Goal: Task Accomplishment & Management: Manage account settings

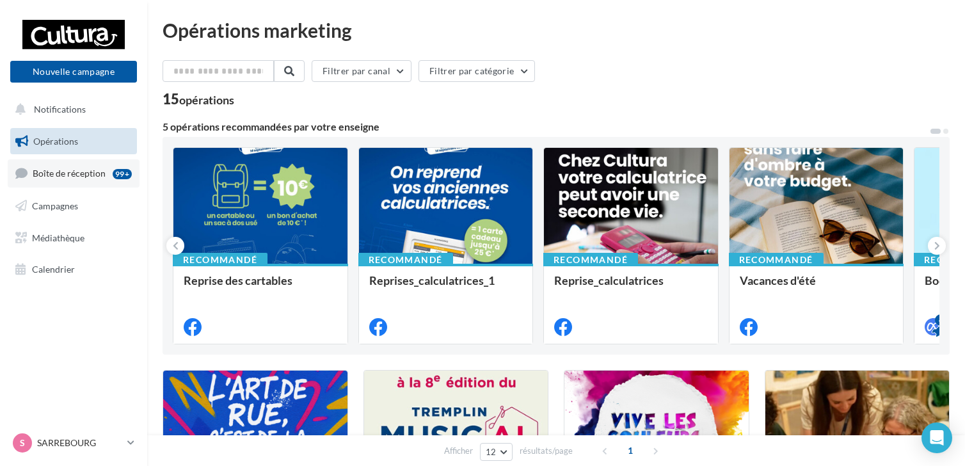
click at [74, 174] on span "Boîte de réception" at bounding box center [69, 173] width 73 height 11
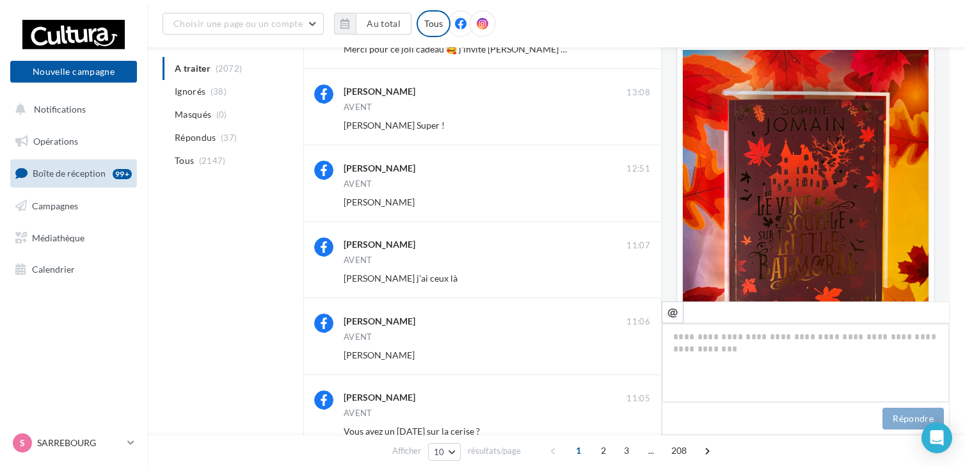
scroll to position [254, 0]
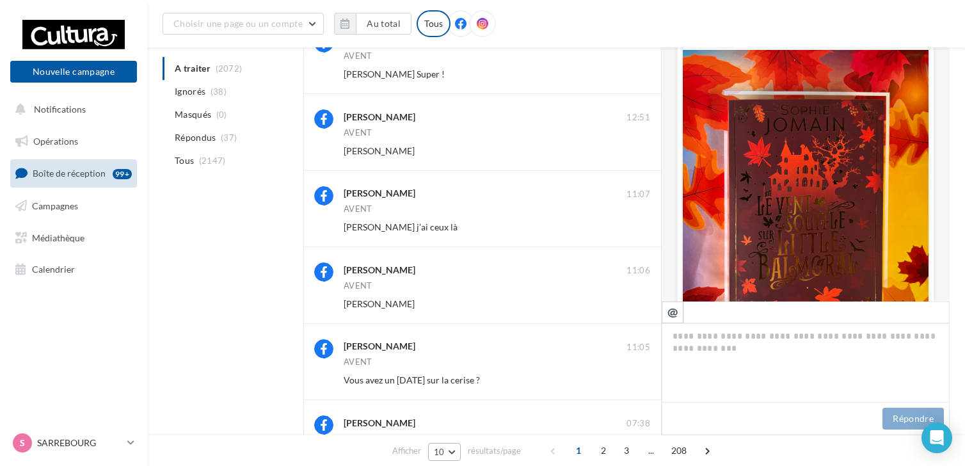
click at [452, 447] on button "10" at bounding box center [444, 452] width 33 height 18
click at [445, 427] on span "50" at bounding box center [443, 428] width 10 height 10
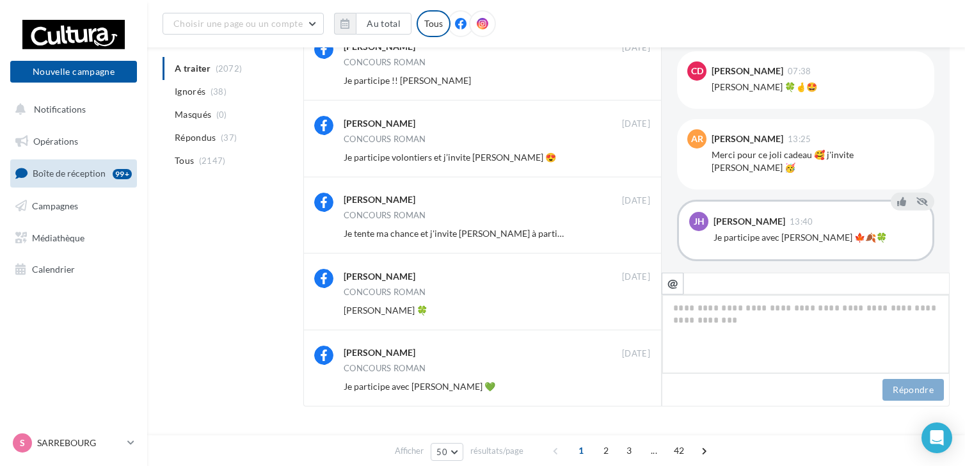
scroll to position [1272, 0]
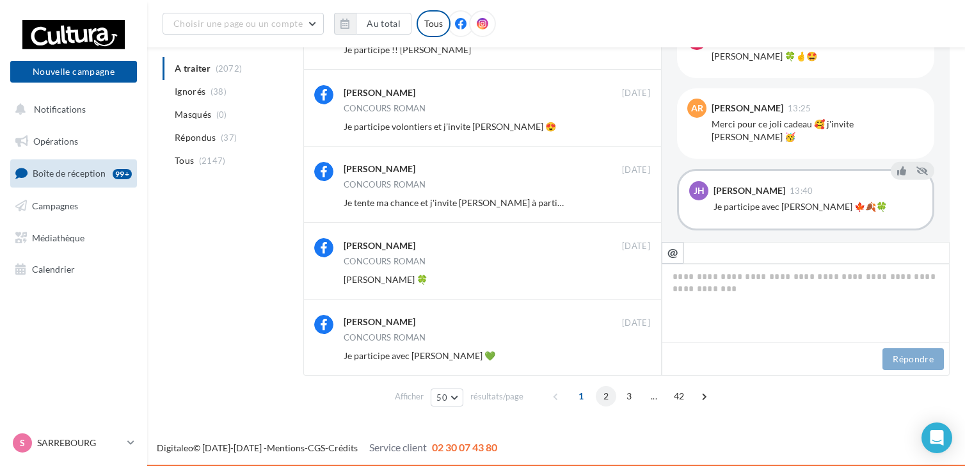
click at [604, 398] on span "2" at bounding box center [605, 396] width 20 height 20
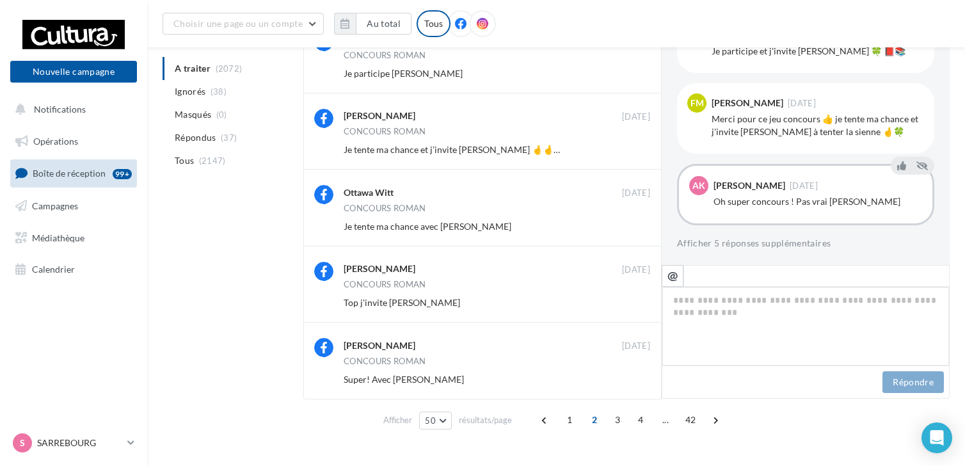
scroll to position [3564, 0]
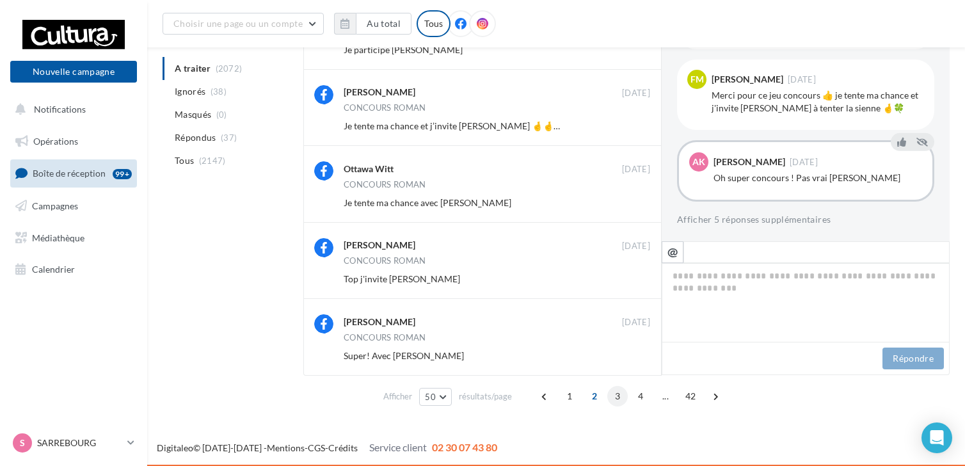
click at [611, 398] on span "3" at bounding box center [617, 396] width 20 height 20
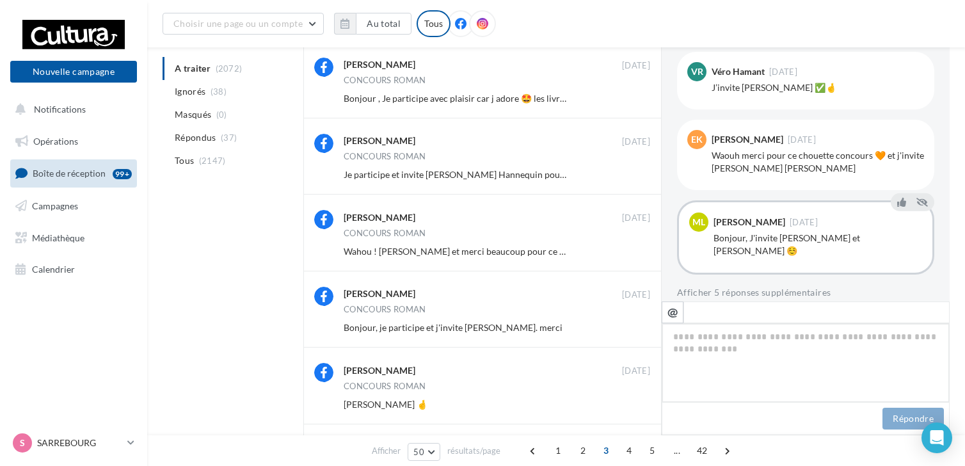
scroll to position [846, 0]
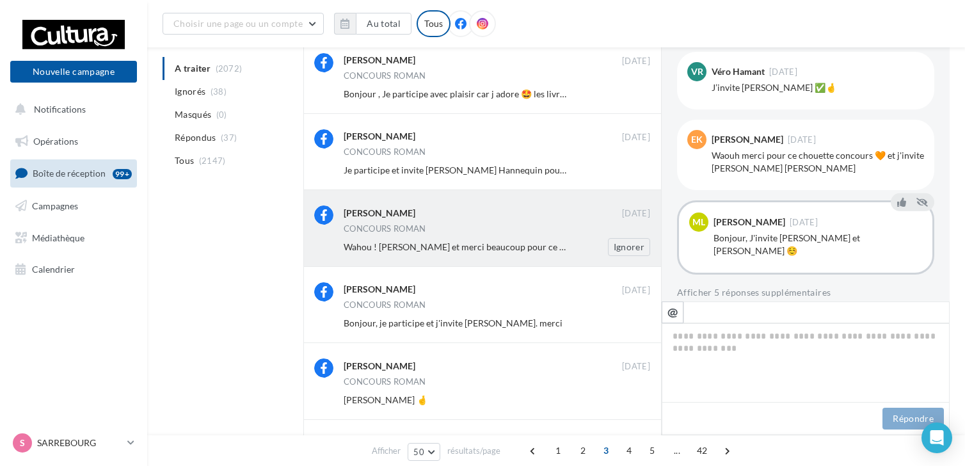
click at [563, 239] on div "Wahou ! Bonjour et merci beaucoup pour ce super concours 🥰. Je tente ma chance …" at bounding box center [501, 247] width 317 height 18
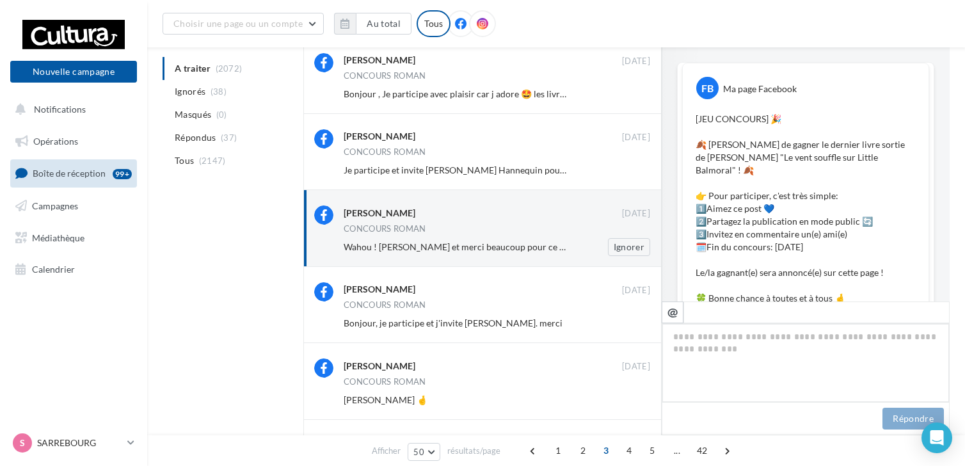
scroll to position [788, 0]
